Goal: Task Accomplishment & Management: Manage account settings

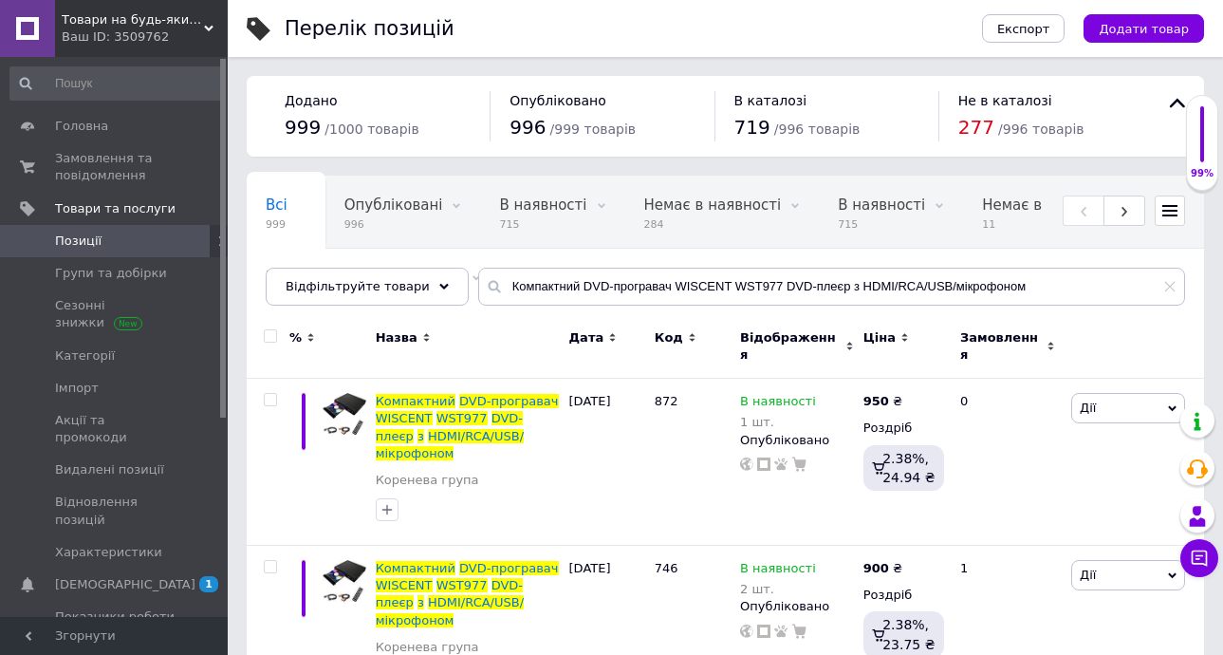
scroll to position [30, 0]
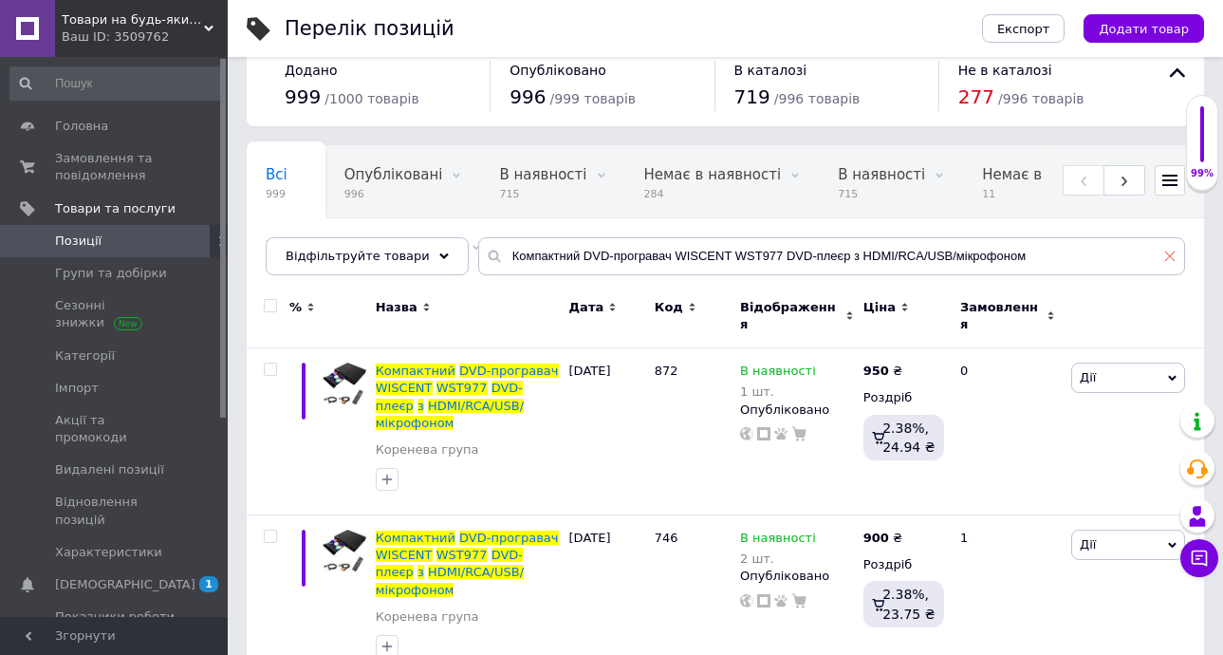
click at [1169, 255] on icon at bounding box center [1170, 256] width 11 height 11
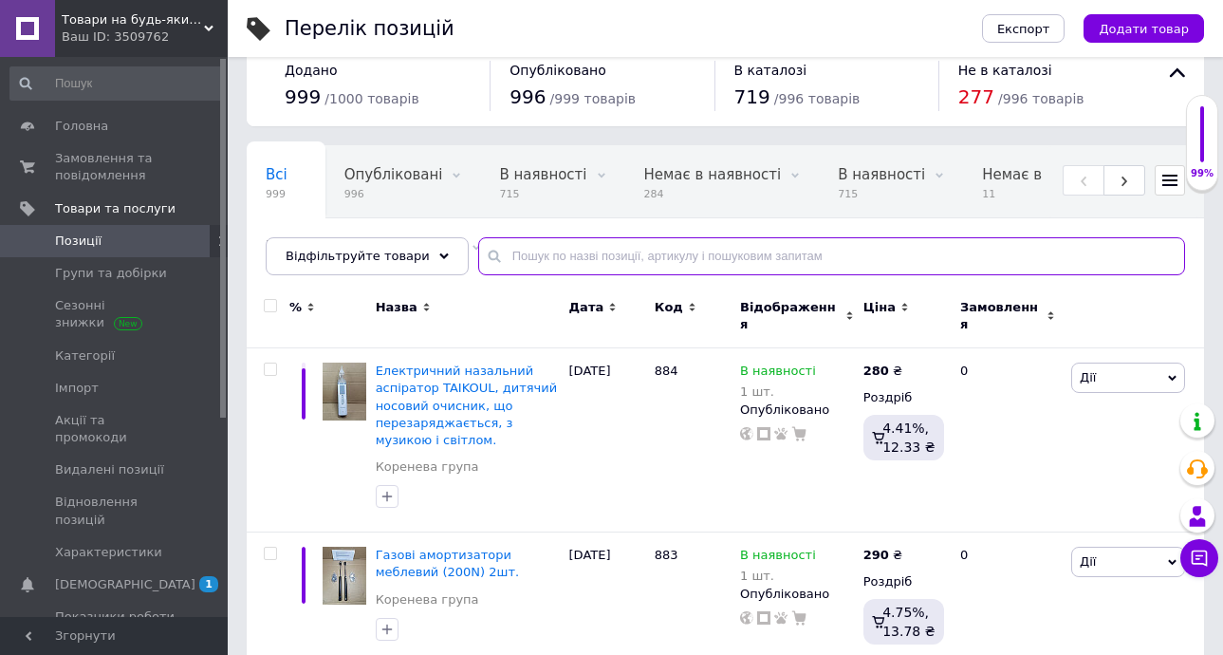
paste input "адаптери Lightning"
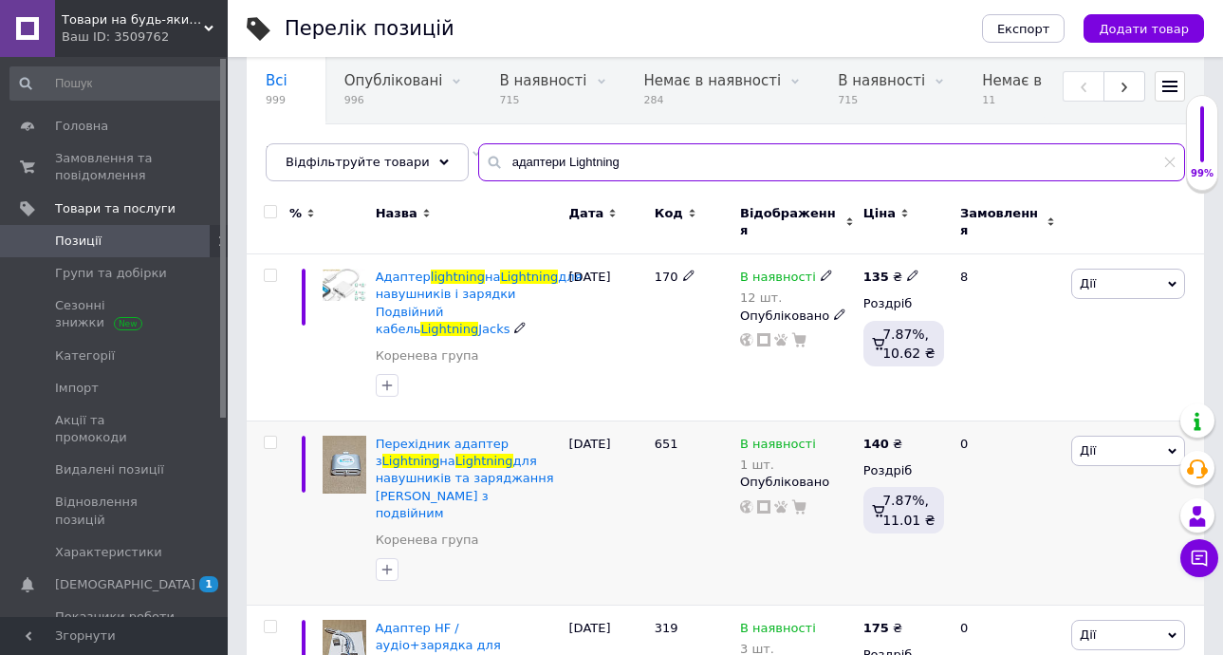
scroll to position [125, 0]
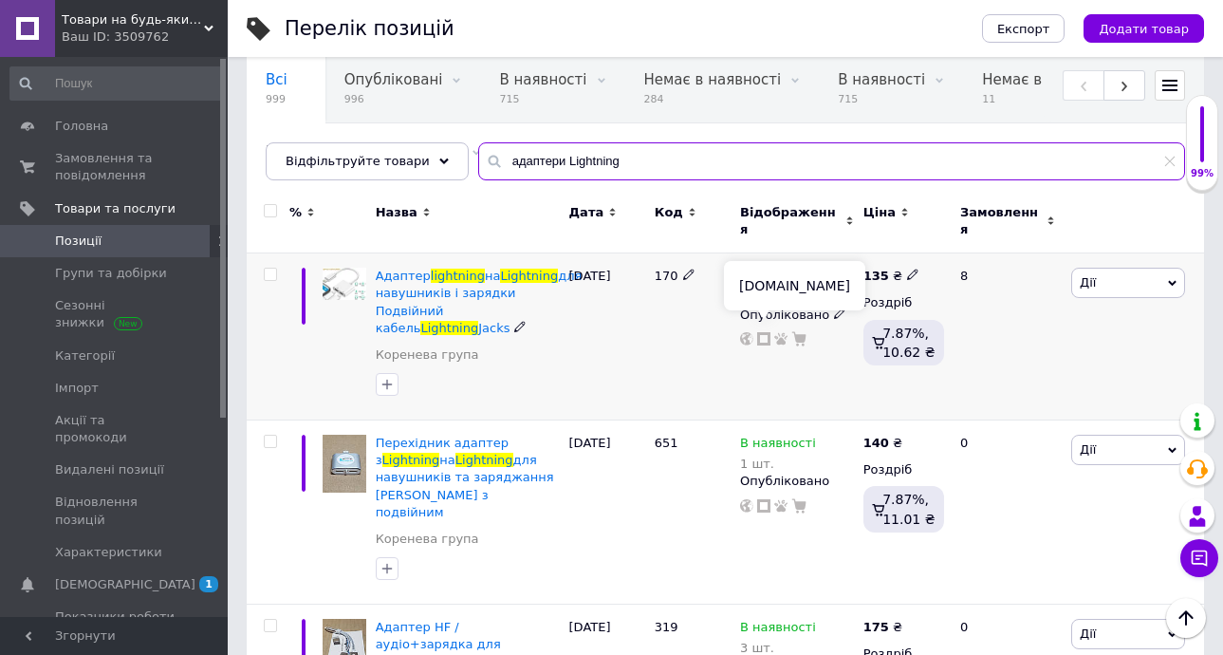
type input "адаптери Lightning"
click at [763, 332] on icon at bounding box center [763, 338] width 13 height 13
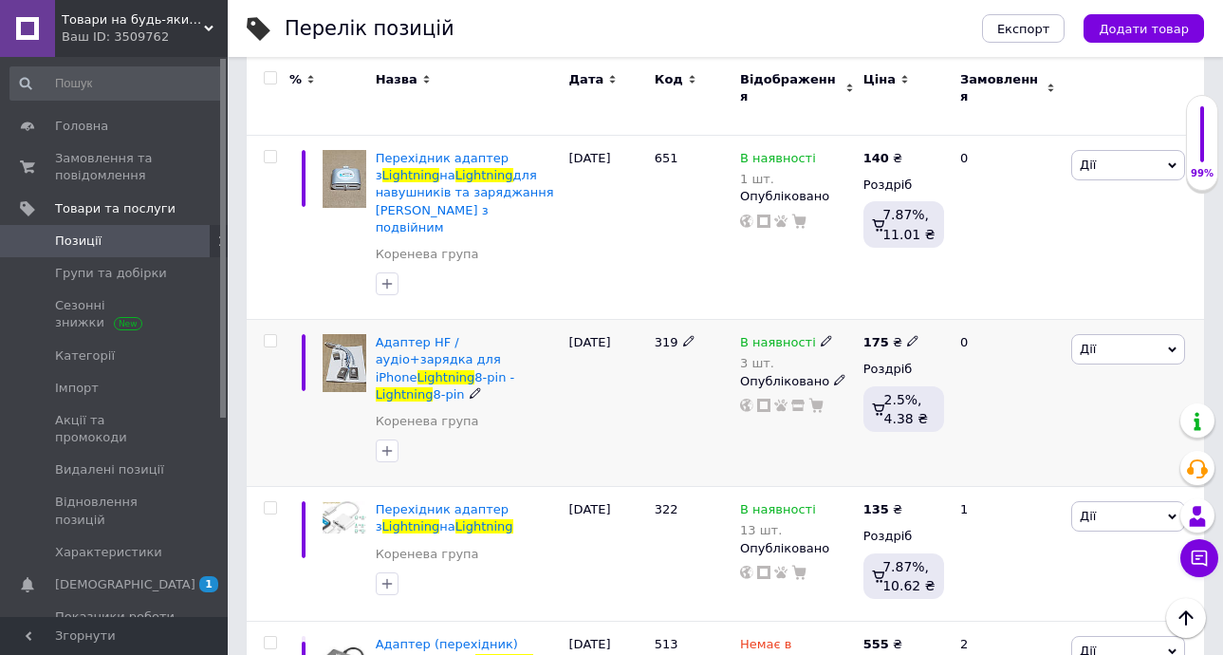
scroll to position [505, 0]
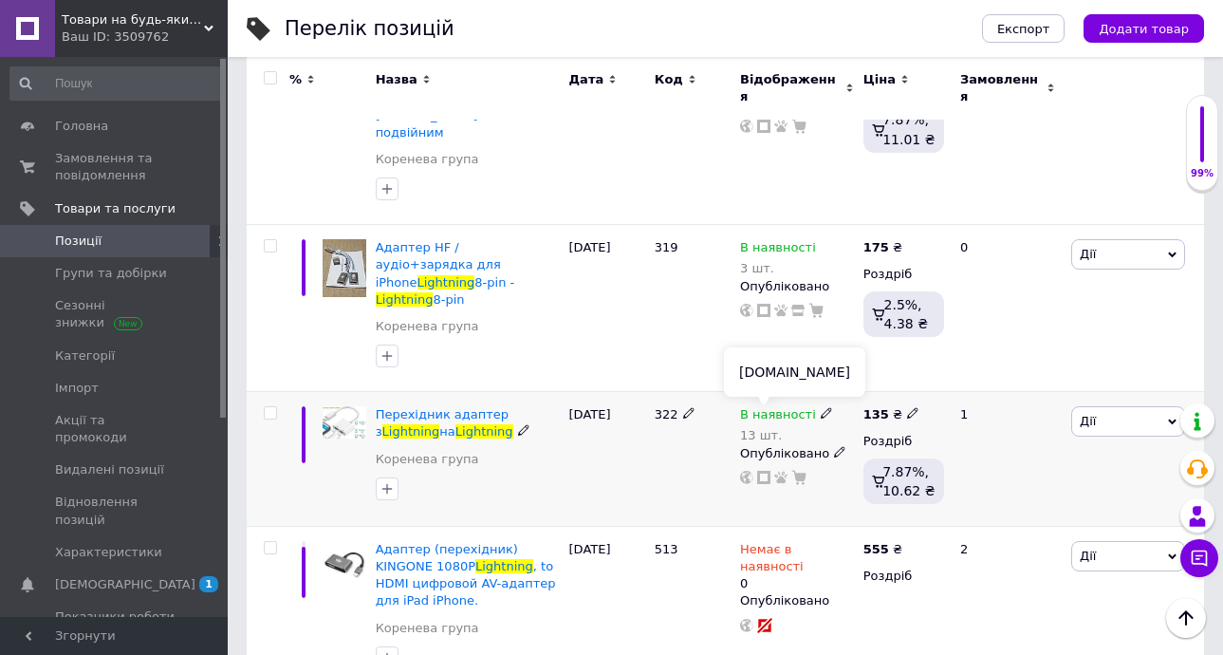
click at [763, 471] on icon at bounding box center [763, 477] width 13 height 13
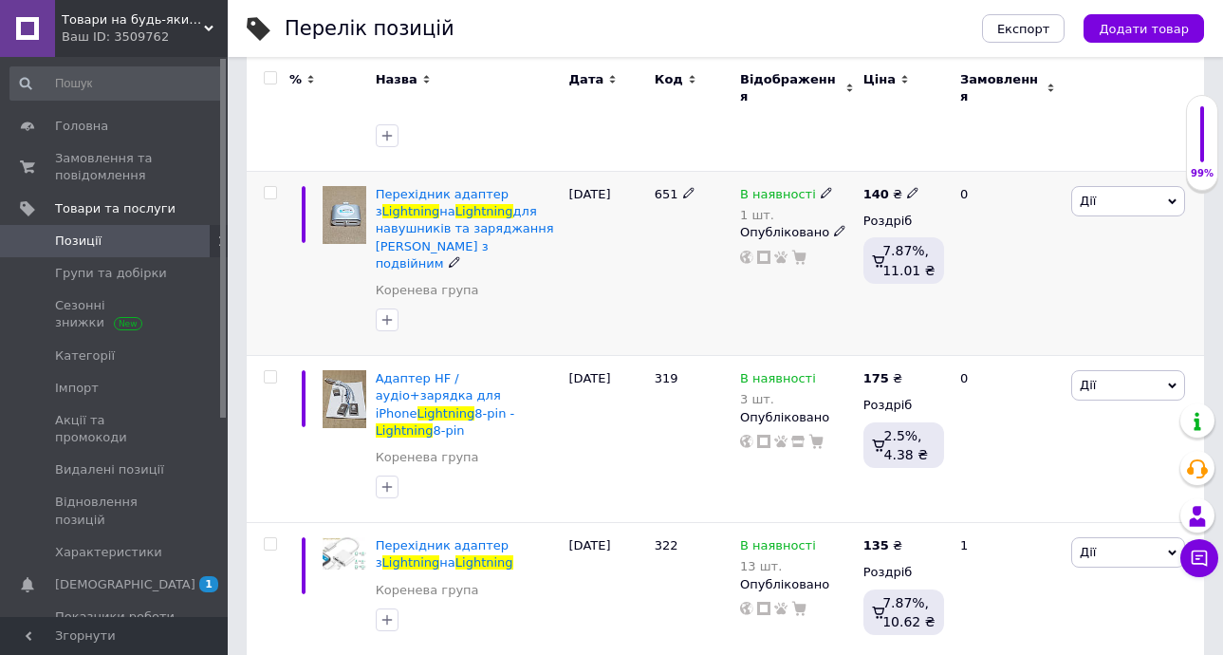
scroll to position [379, 0]
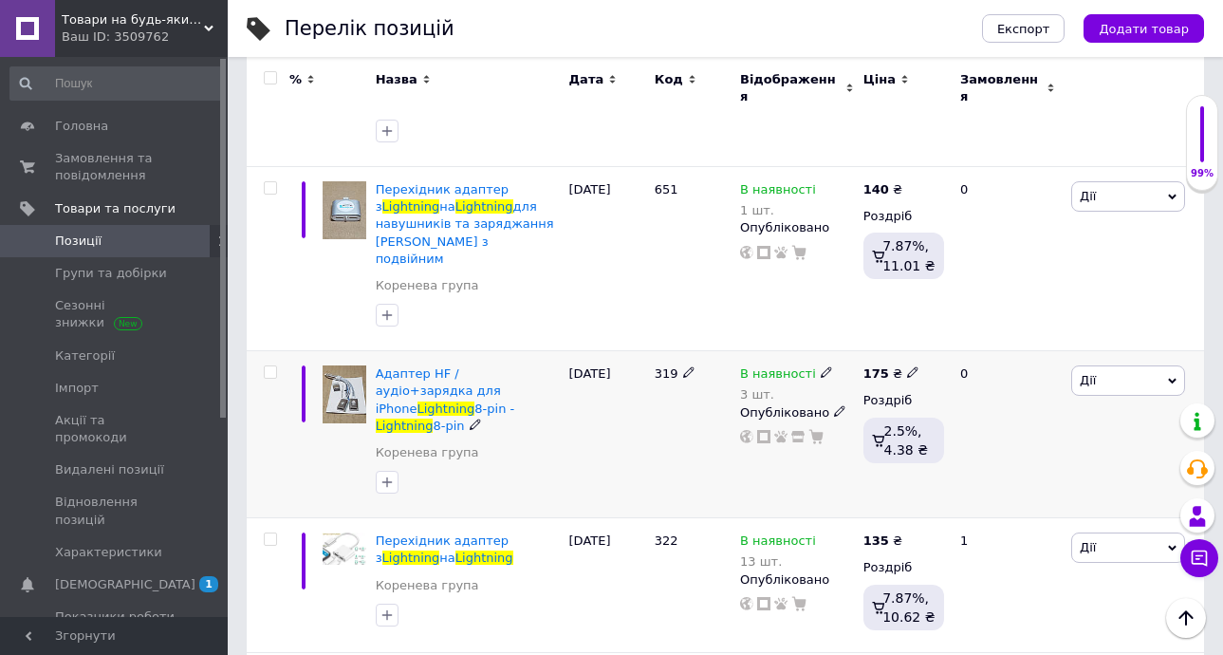
click at [908, 367] on use at bounding box center [912, 372] width 10 height 10
click at [951, 333] on input "175" at bounding box center [1001, 352] width 144 height 38
type input "155"
click at [685, 417] on div "319" at bounding box center [692, 434] width 85 height 167
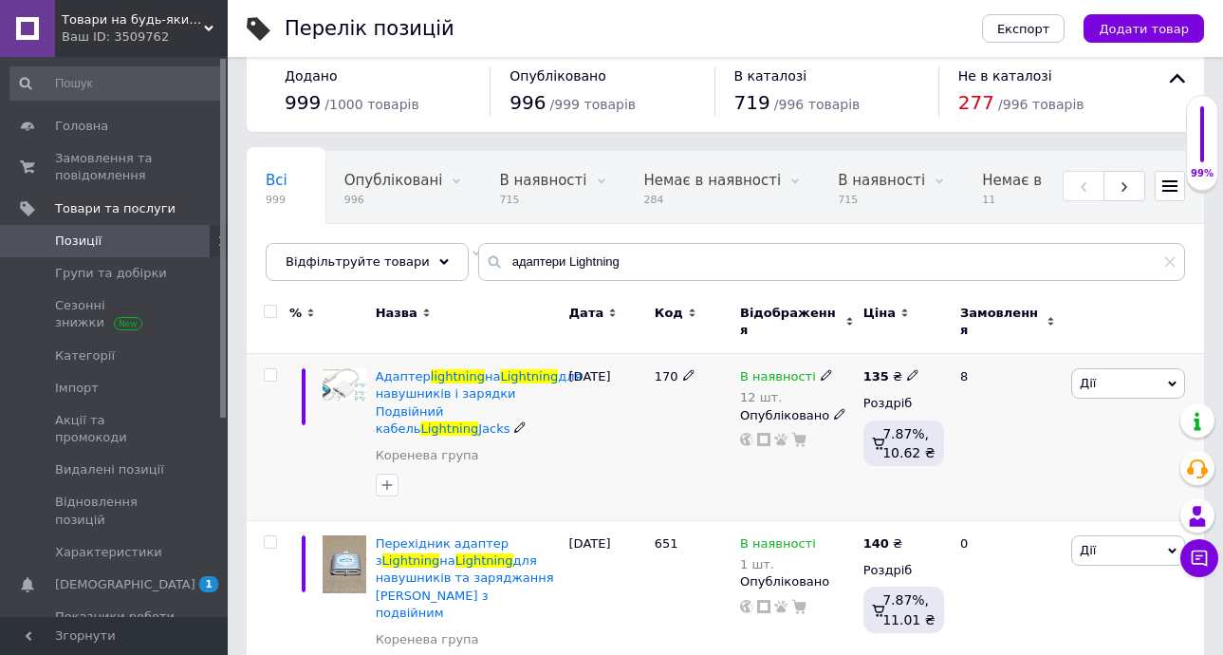
scroll to position [0, 0]
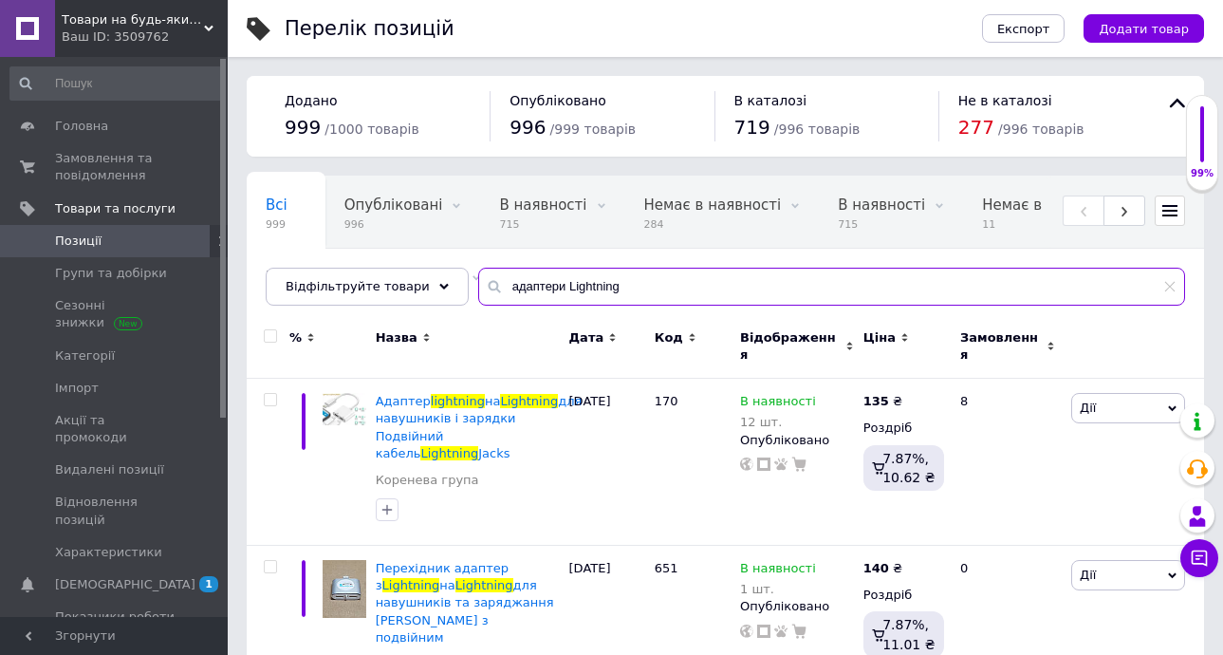
drag, startPoint x: 543, startPoint y: 285, endPoint x: 490, endPoint y: 293, distance: 53.8
click at [490, 293] on input "адаптери Lightning" at bounding box center [831, 287] width 707 height 38
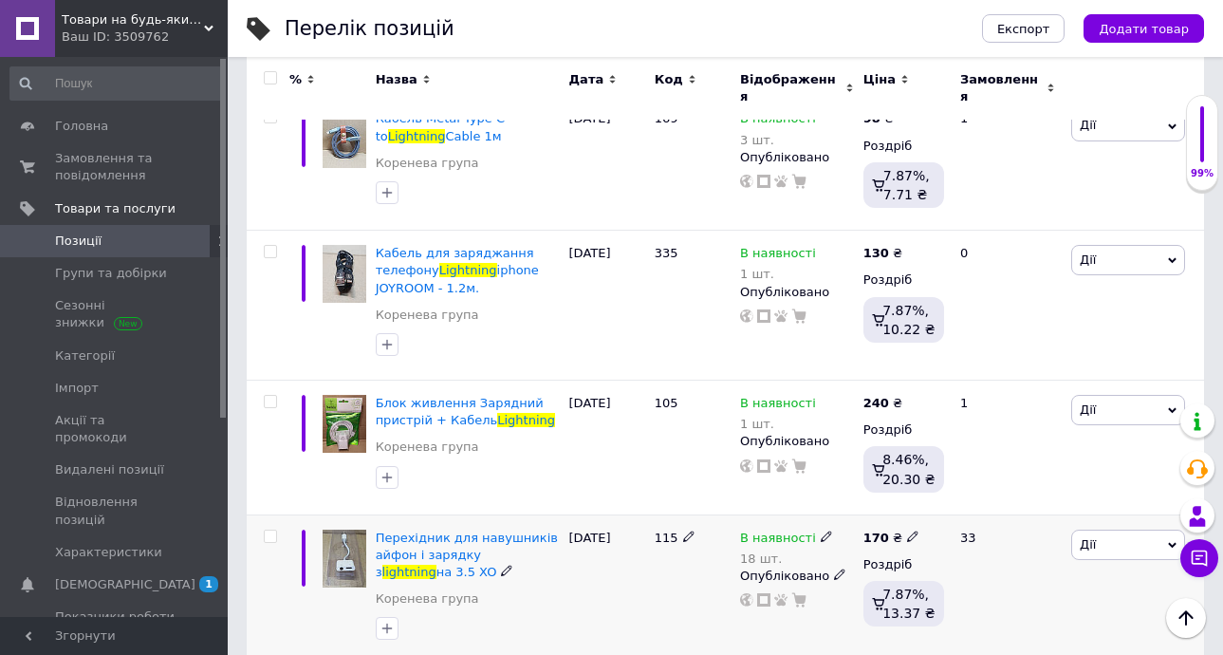
scroll to position [1708, 0]
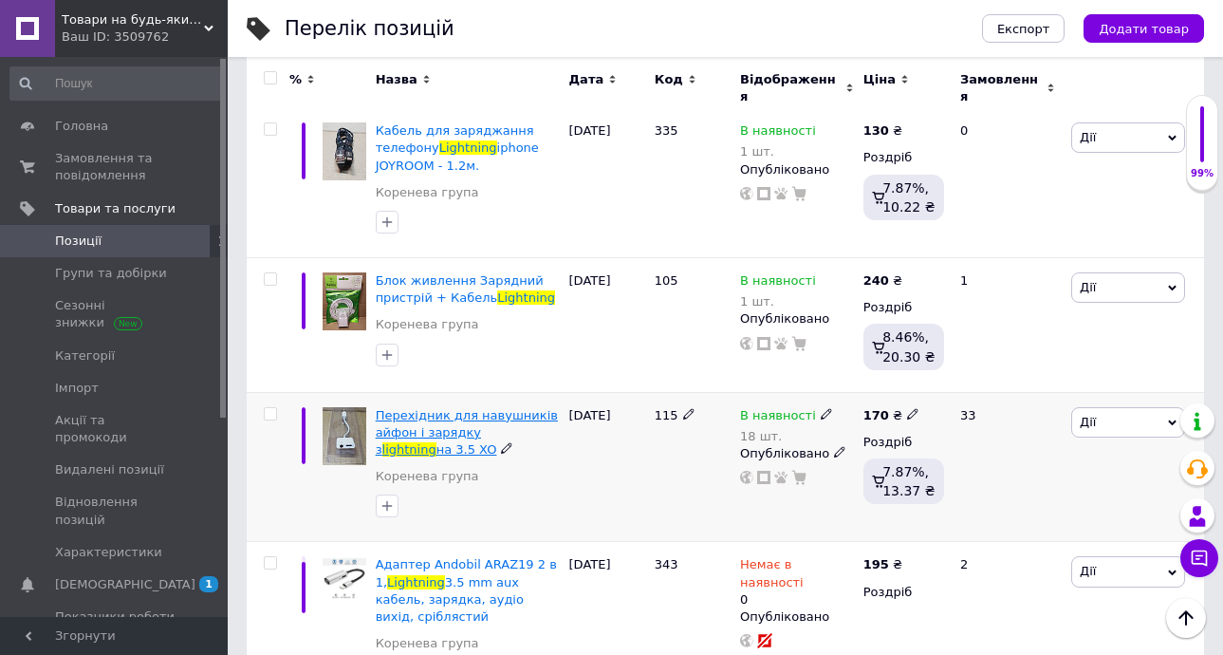
type input "Lightning"
click at [408, 408] on span "Перехідник для навушників айфон і зарядку з" at bounding box center [467, 432] width 182 height 48
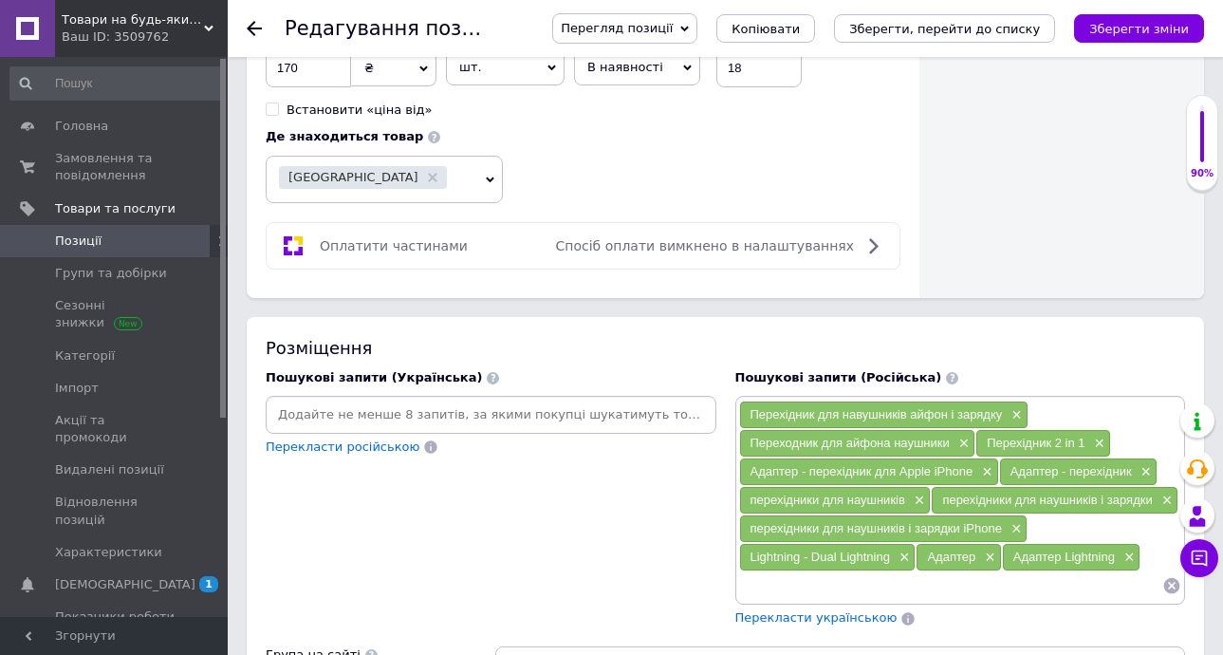
scroll to position [1139, 0]
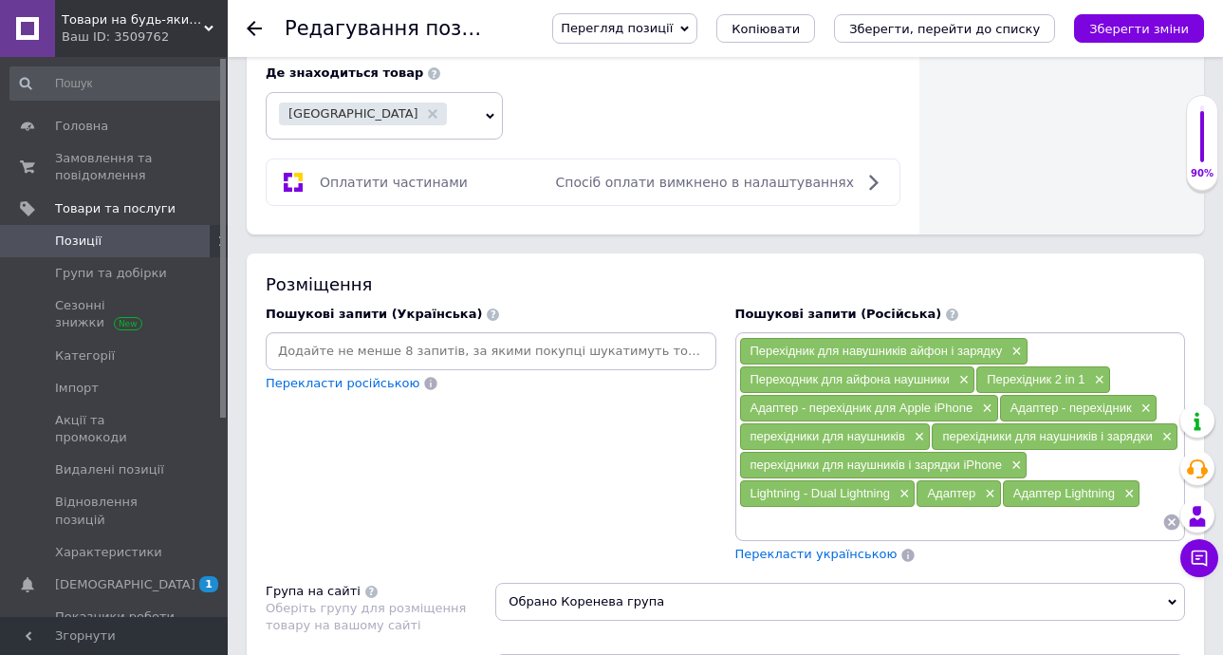
paste input "адаптери Lightning"
type input "адаптери Lightning"
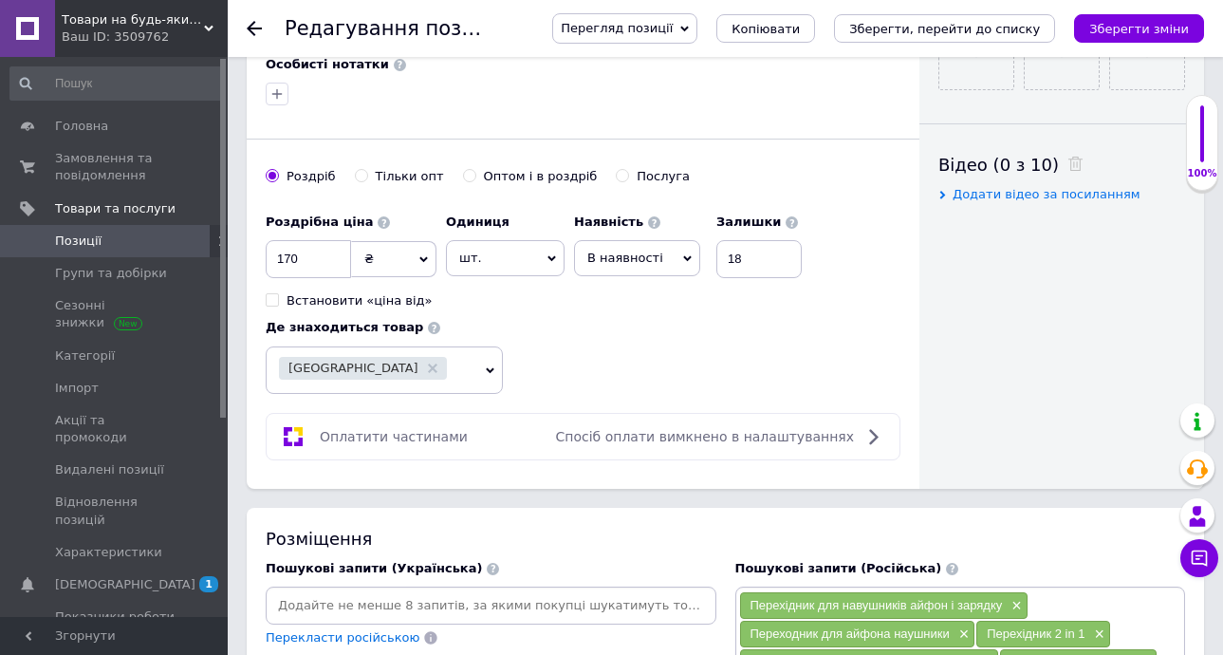
scroll to position [854, 0]
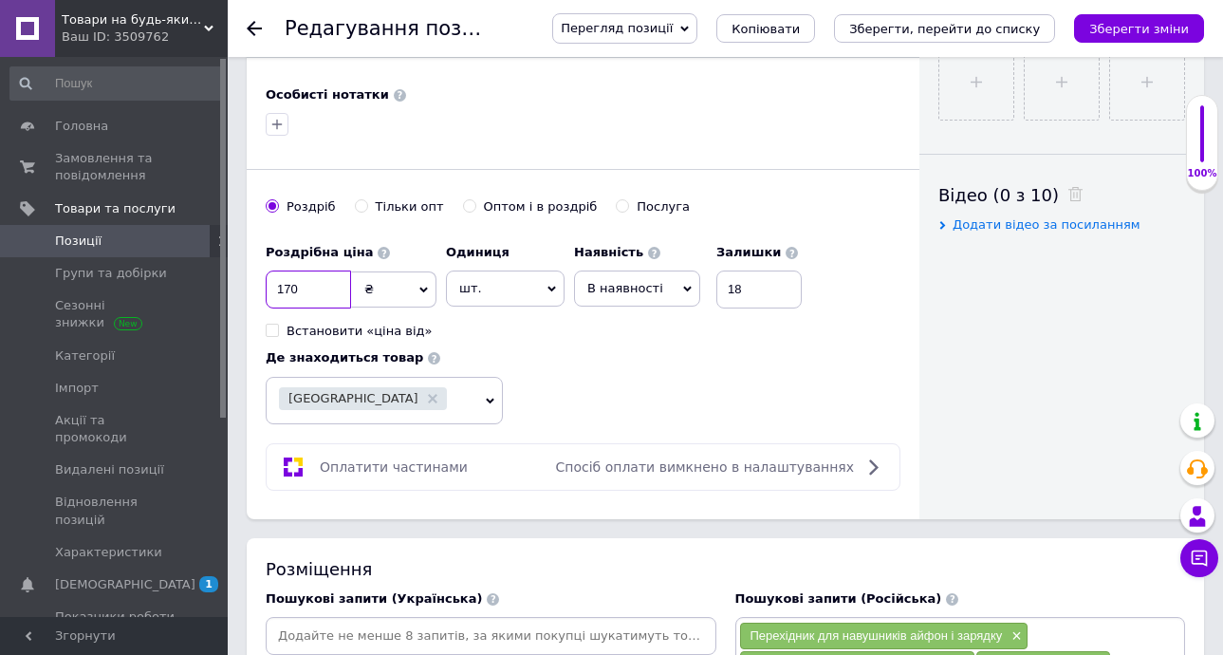
click at [289, 287] on input "170" at bounding box center [308, 290] width 85 height 38
type input "130"
click at [549, 344] on div "Роздрібна ціна 130 ₴ $ EUR CHF GBP ¥ PLN ₸ MDL HUF KGS CNY TRY KRW lei Встанови…" at bounding box center [583, 329] width 635 height 190
click at [1129, 24] on icon "Зберегти зміни" at bounding box center [1140, 29] width 100 height 14
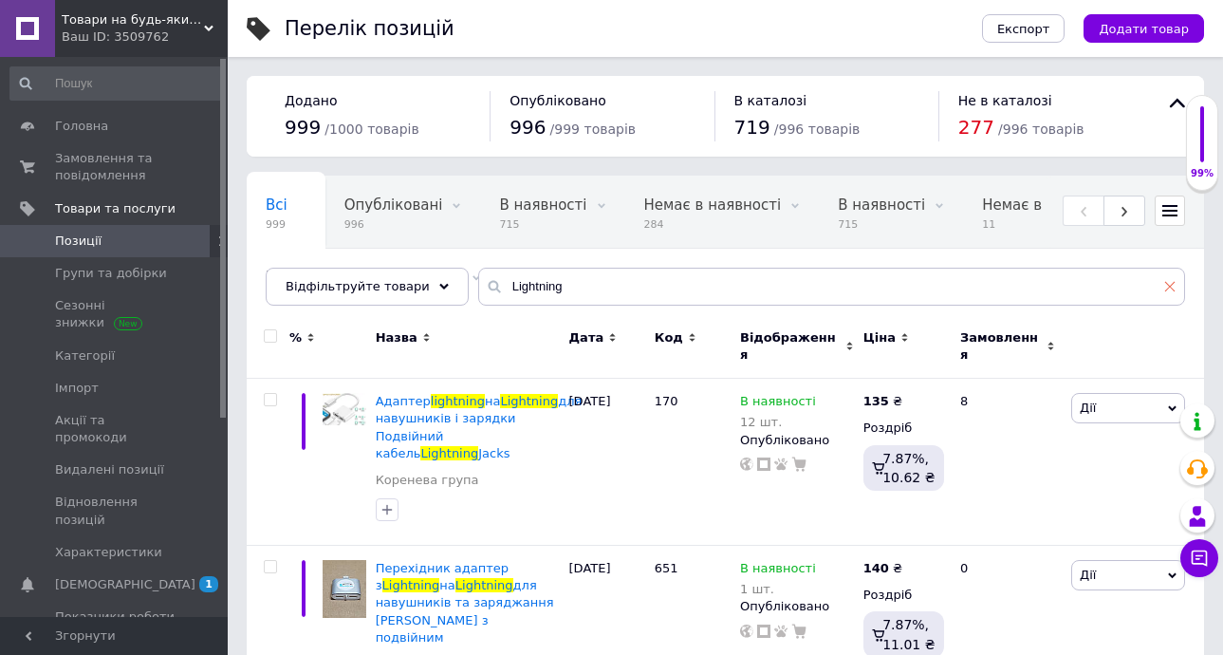
click at [1173, 287] on icon at bounding box center [1170, 286] width 11 height 11
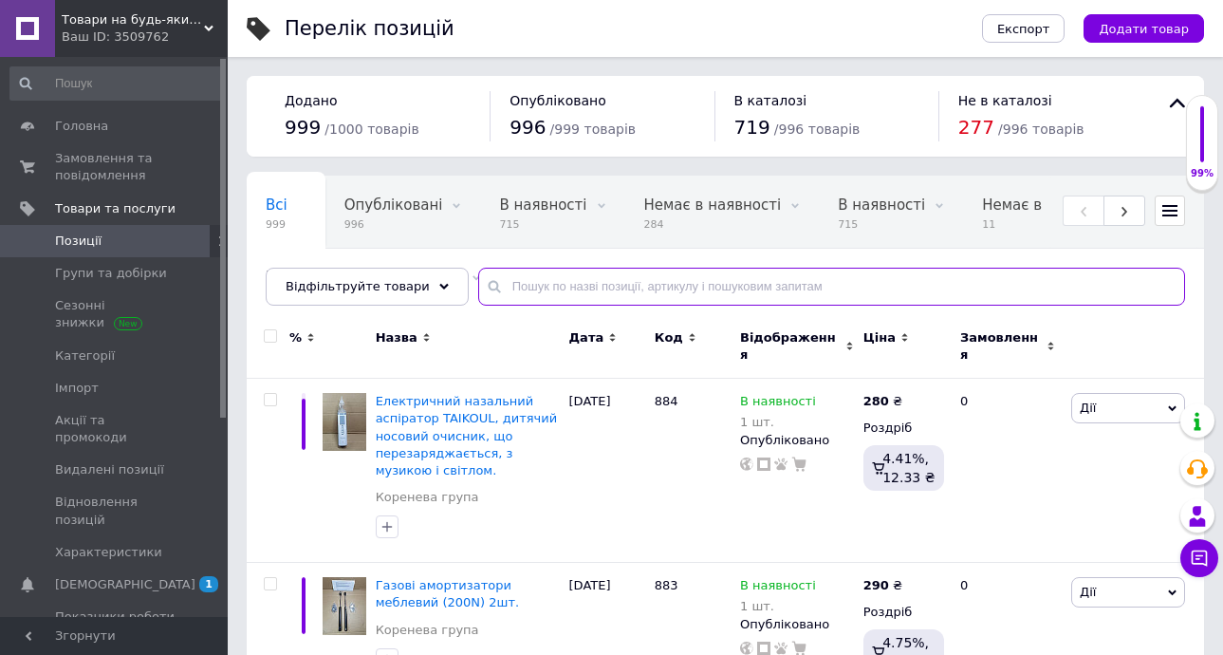
paste input "адаптери Lightning"
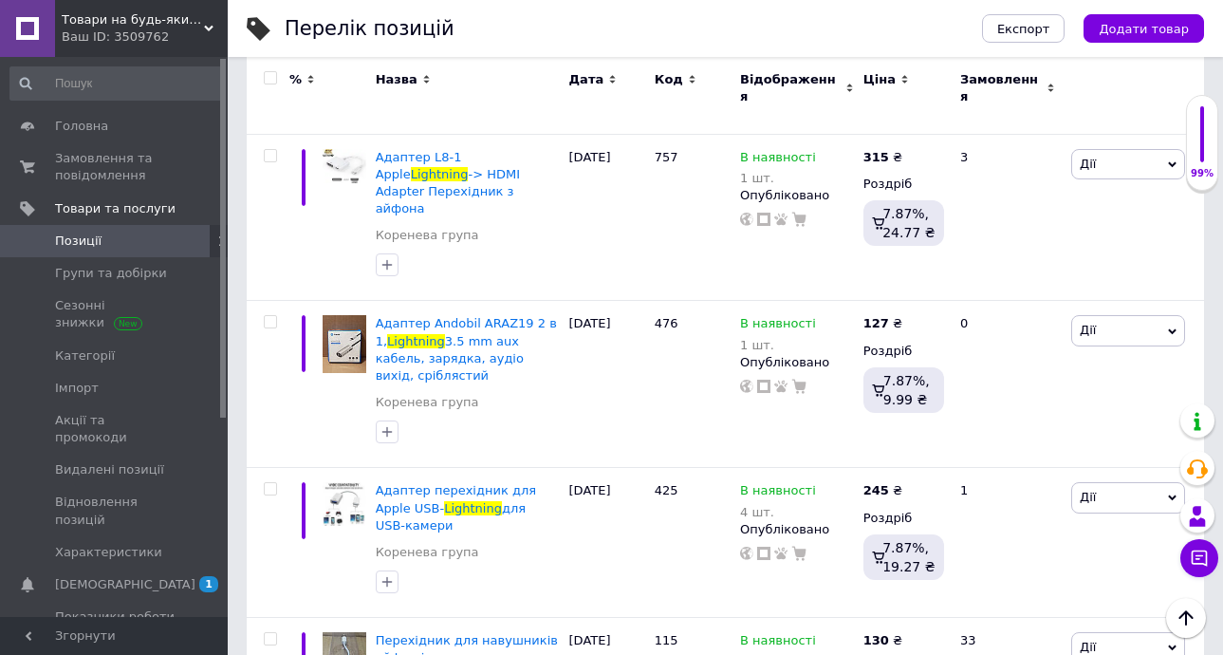
scroll to position [1366, 0]
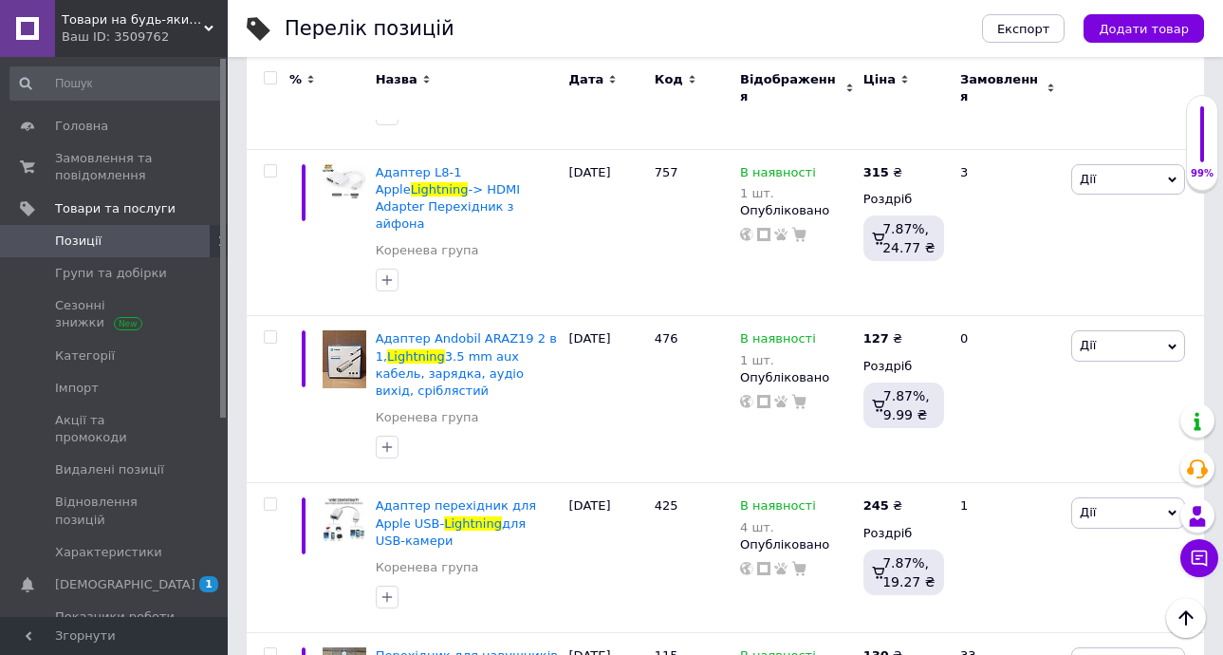
type input "адаптери Lightning"
